Goal: Check status

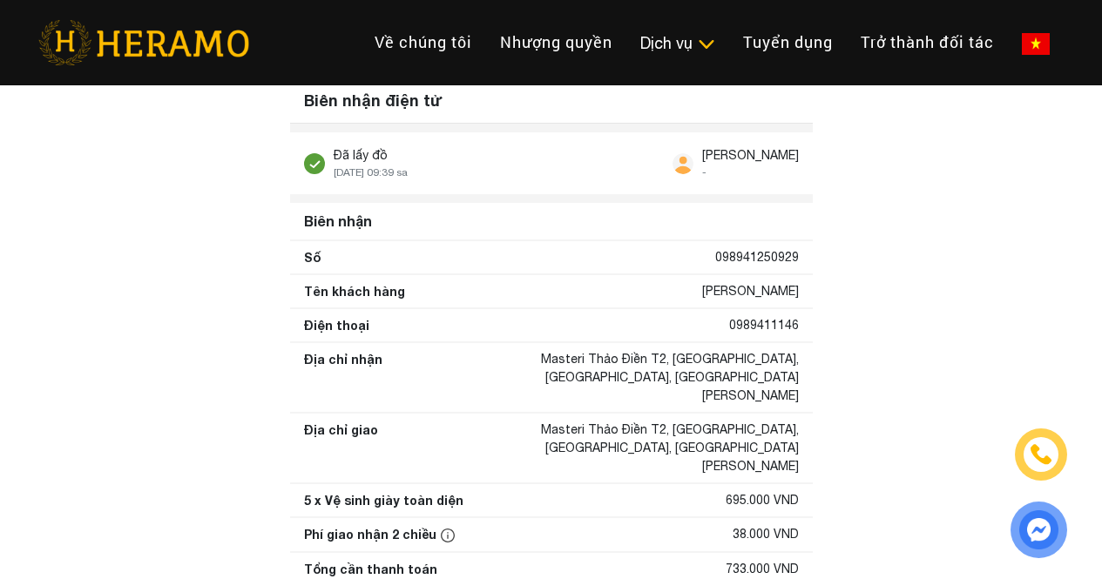
drag, startPoint x: 943, startPoint y: 233, endPoint x: 737, endPoint y: 365, distance: 245.2
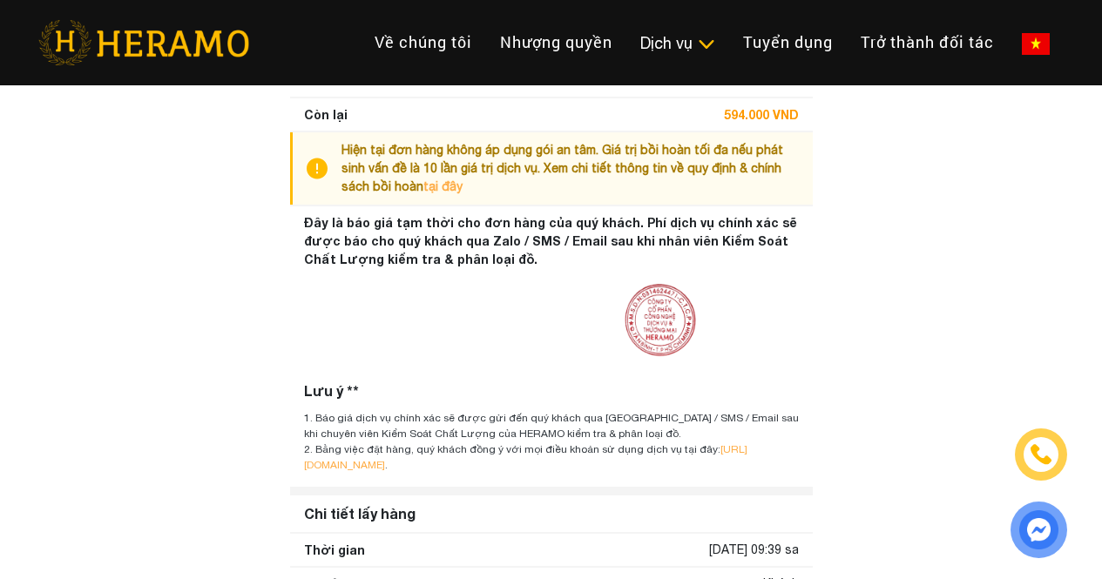
scroll to position [697, 0]
